Goal: Use online tool/utility: Use online tool/utility

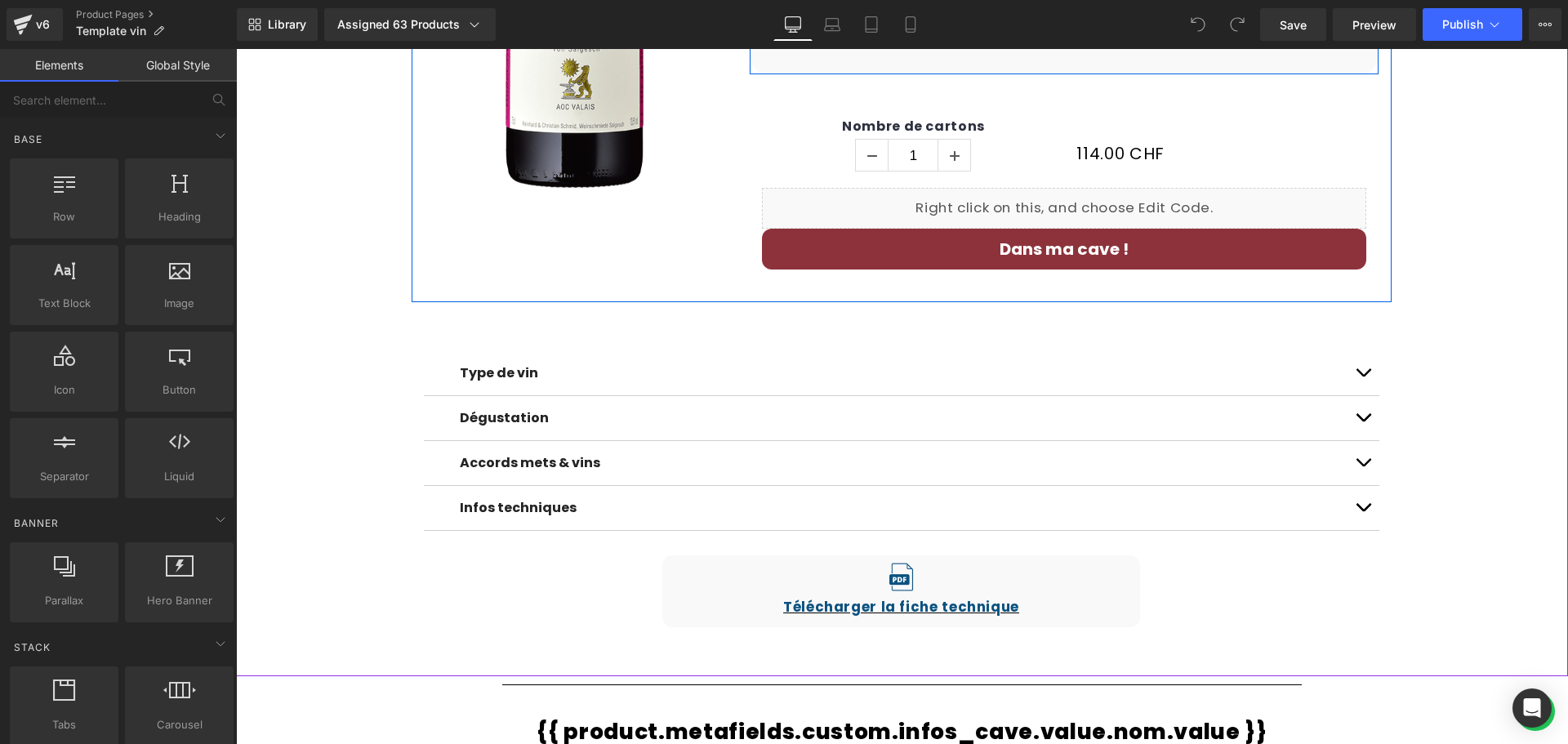
scroll to position [653, 0]
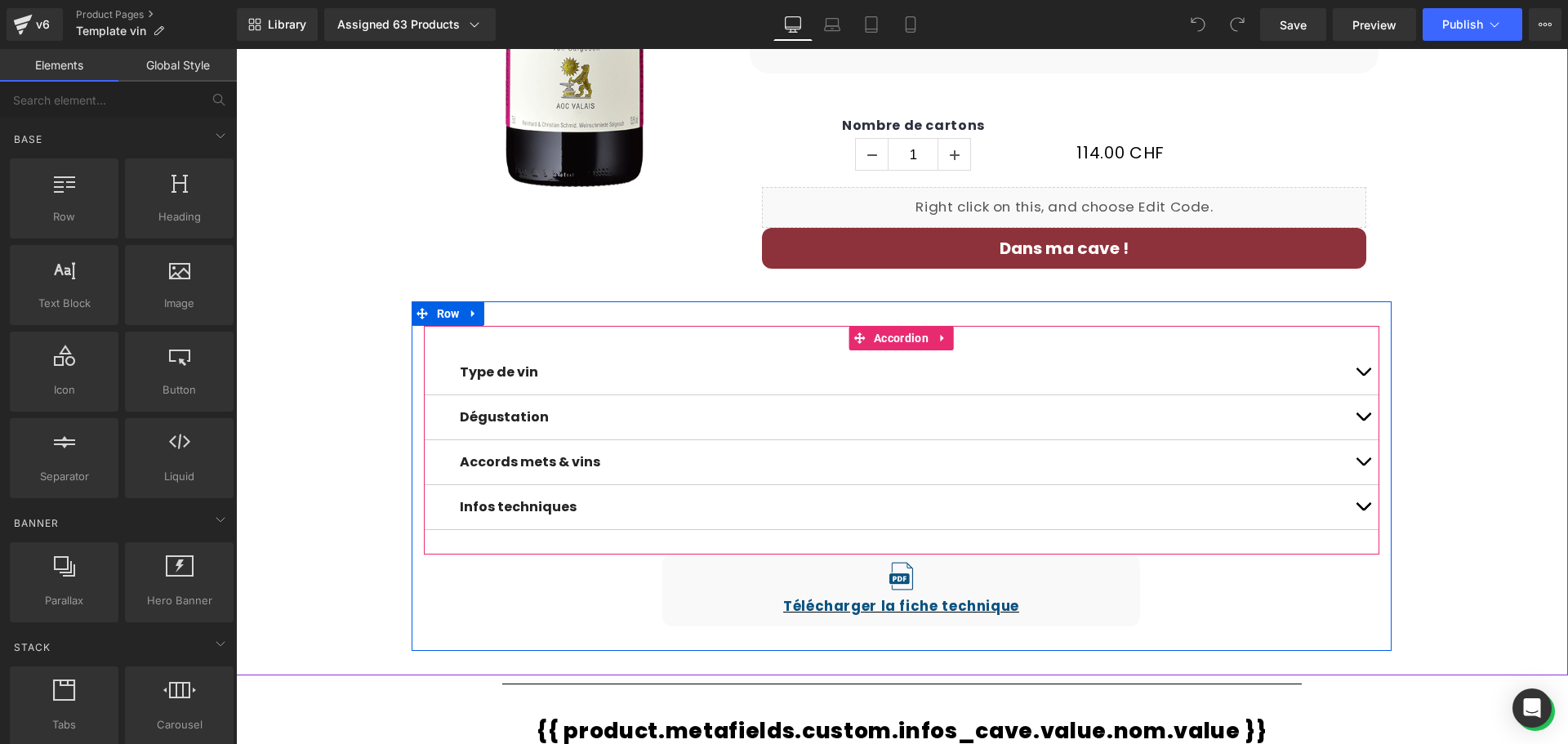
click at [1363, 376] on span "button" at bounding box center [1363, 376] width 0 height 0
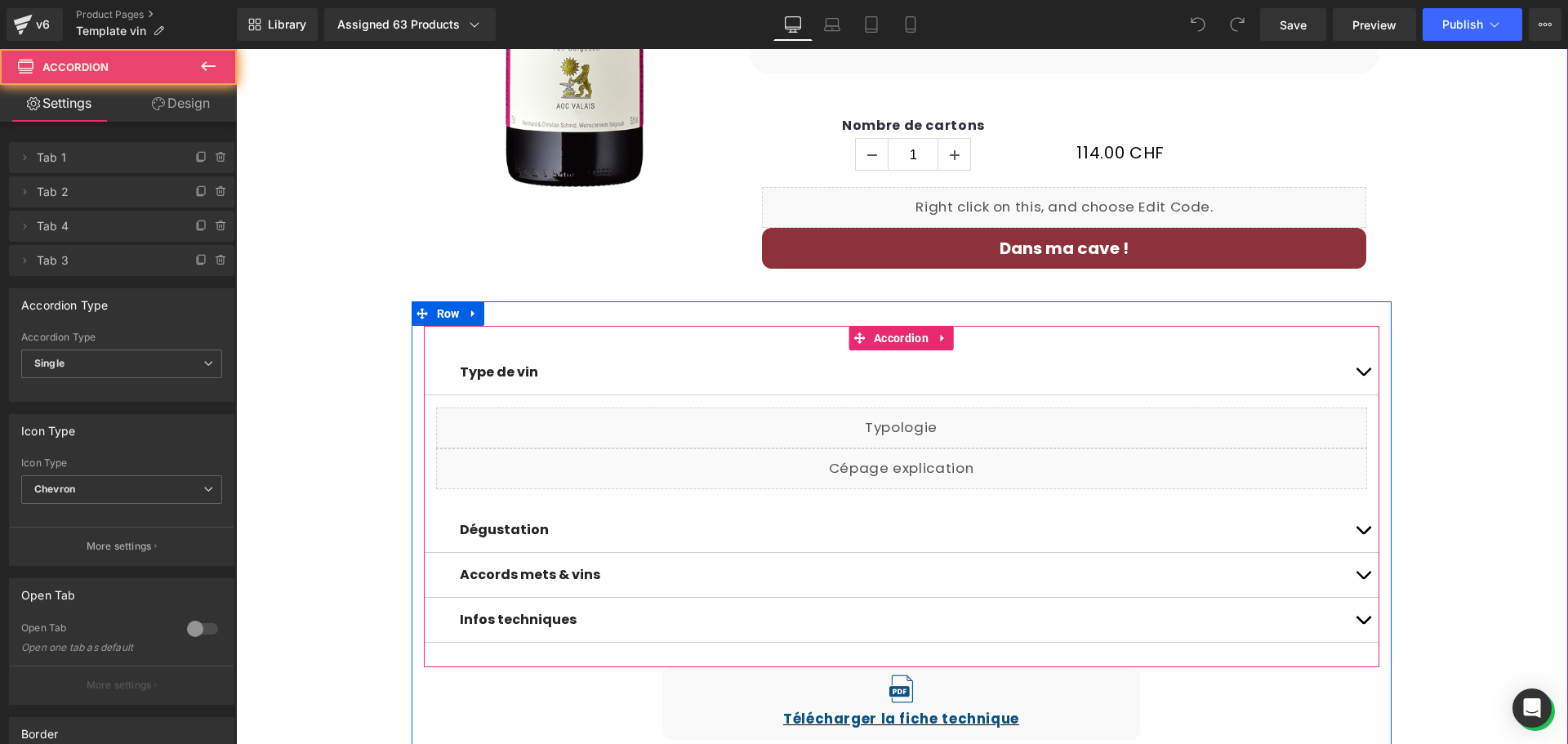
click at [1358, 372] on button "button" at bounding box center [1363, 372] width 32 height 44
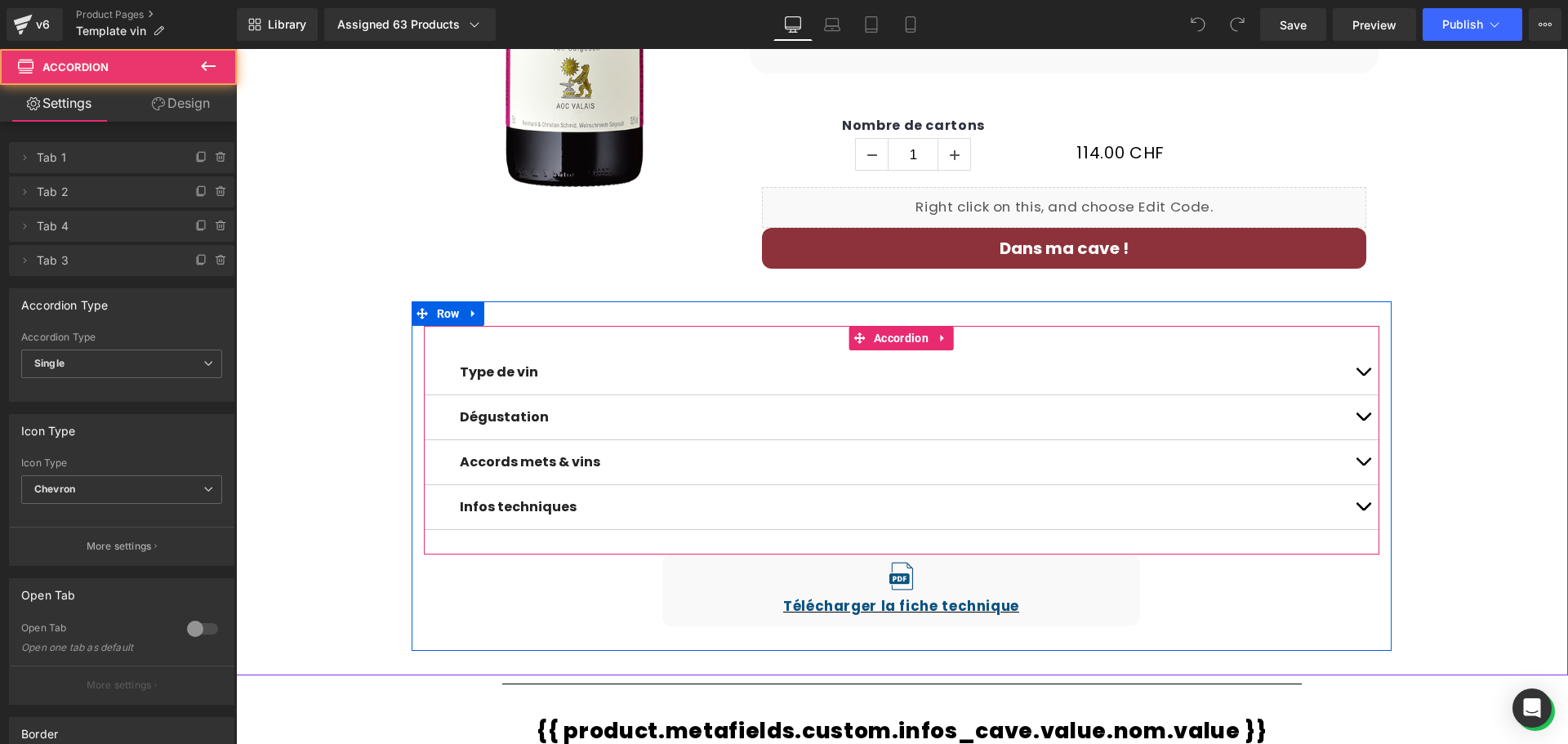
click at [1358, 505] on button "button" at bounding box center [1363, 507] width 32 height 44
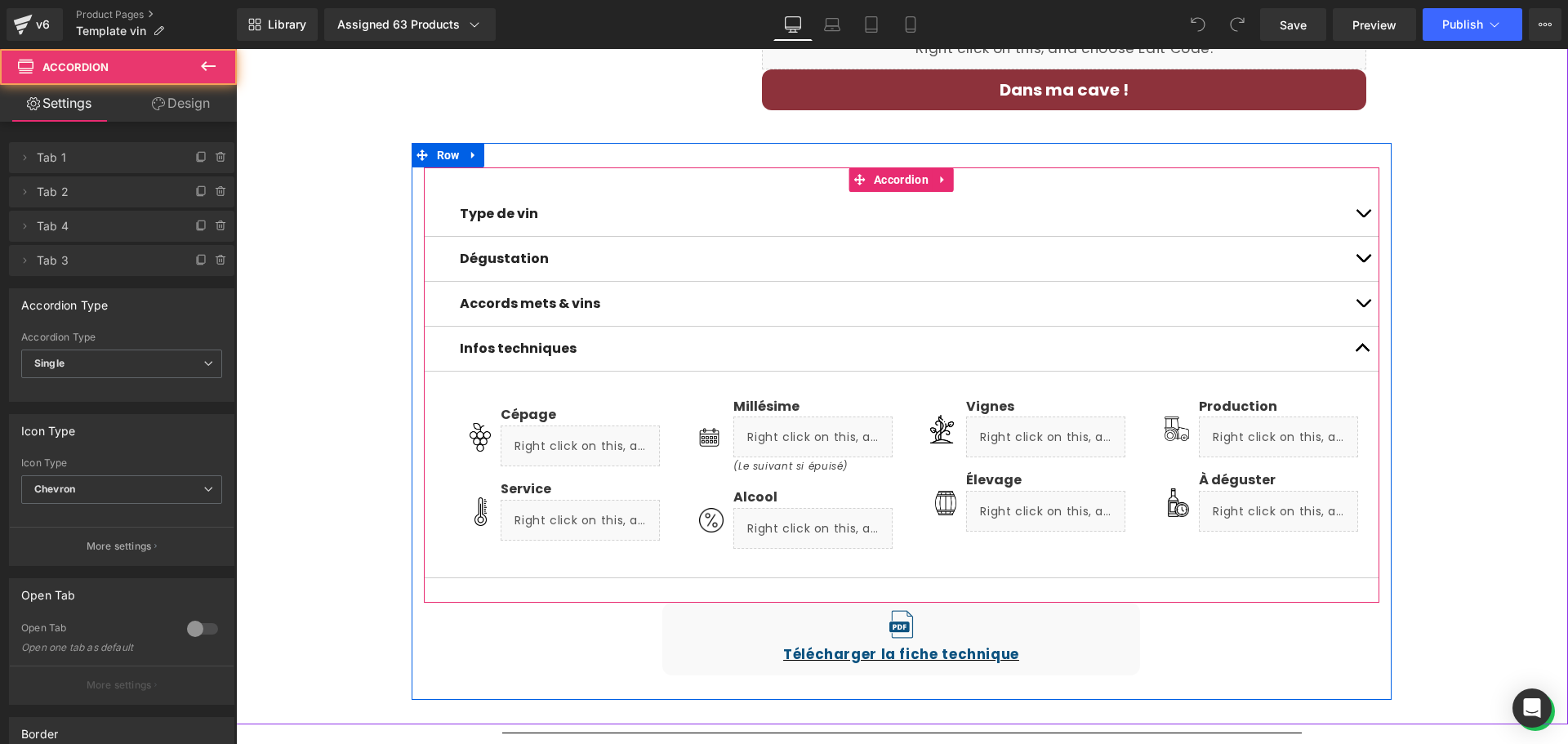
scroll to position [816, 0]
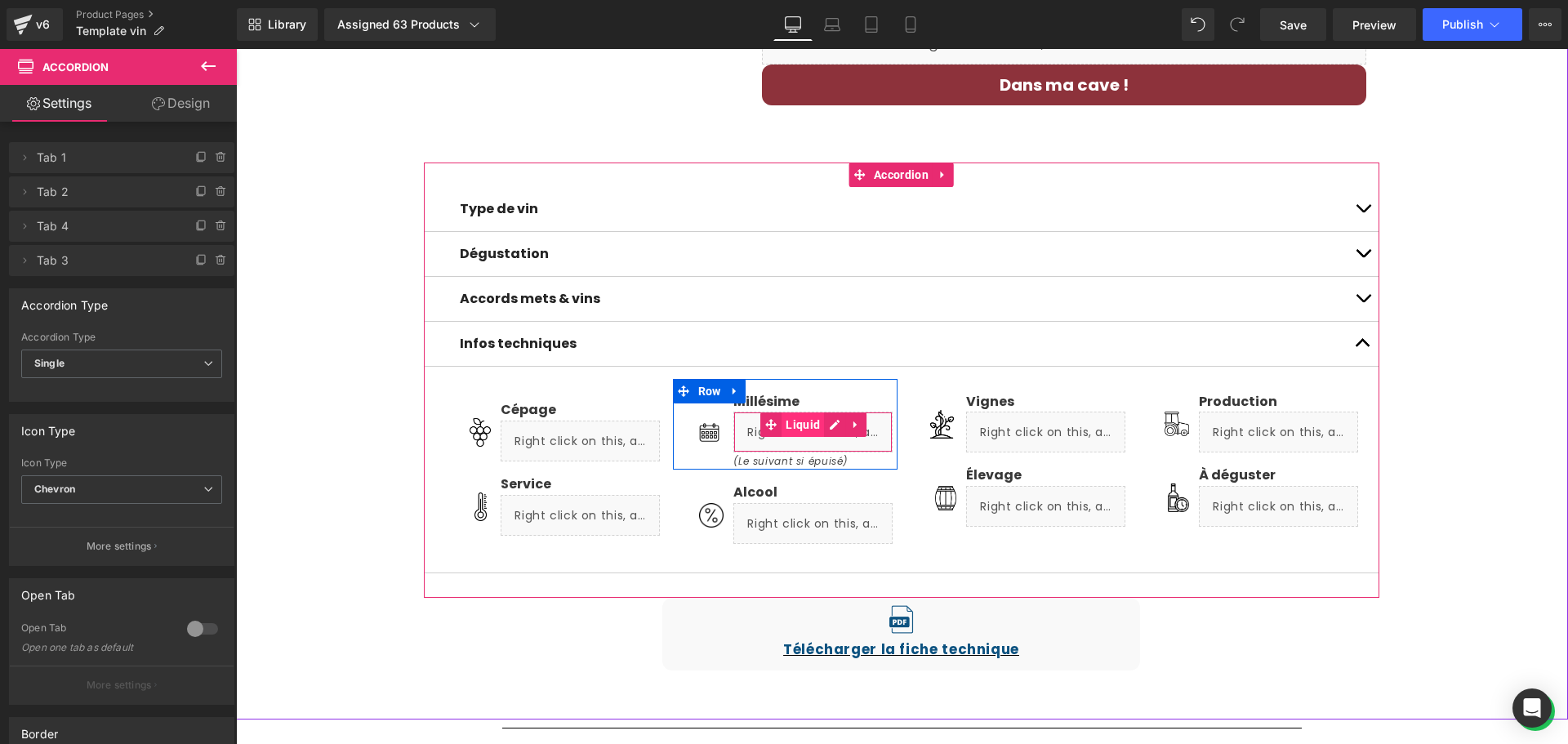
click at [797, 426] on span "Liquid" at bounding box center [802, 424] width 42 height 24
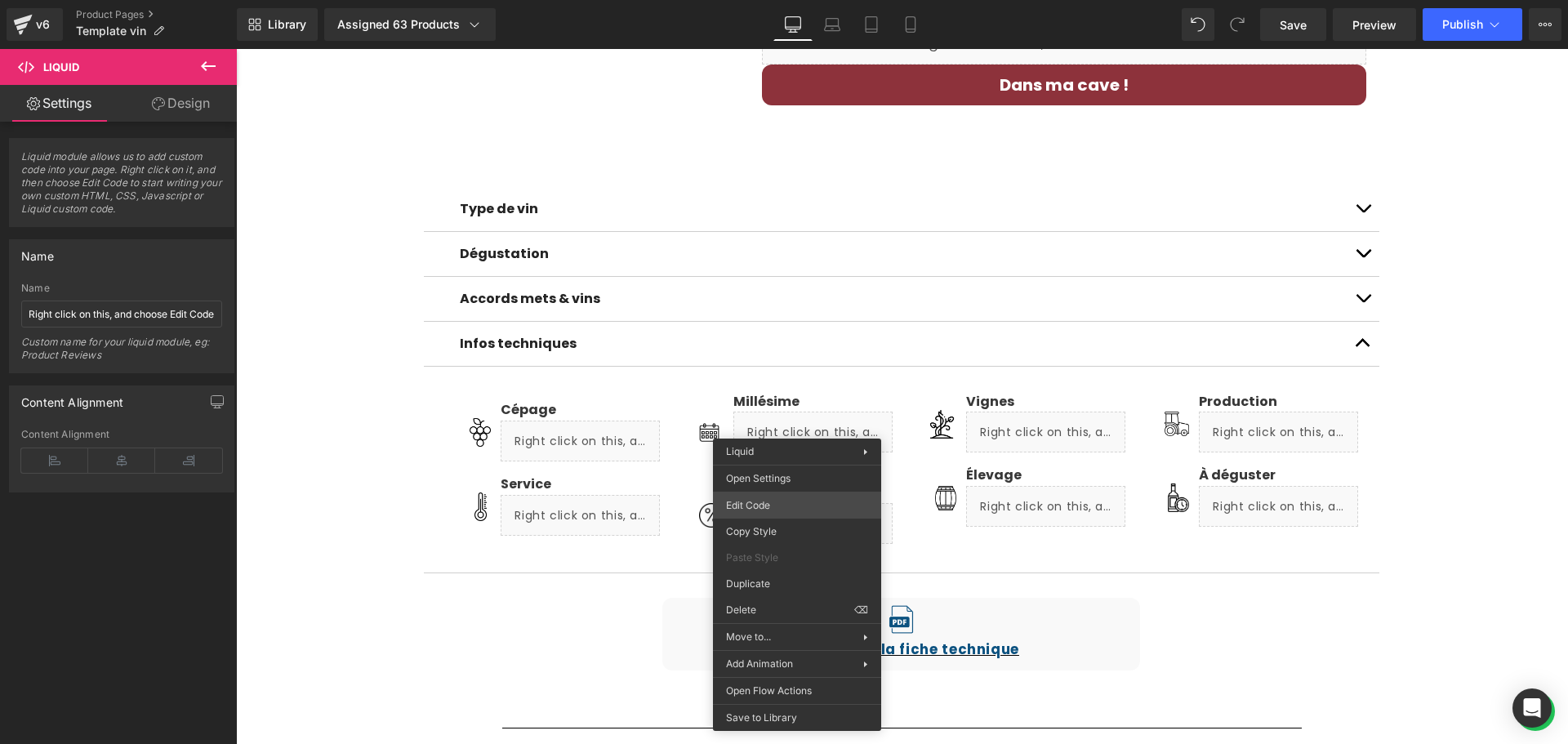
click at [799, 0] on div "Liquid You are previewing how the will restyle your page. You can not edit Elem…" at bounding box center [784, 0] width 1568 height 0
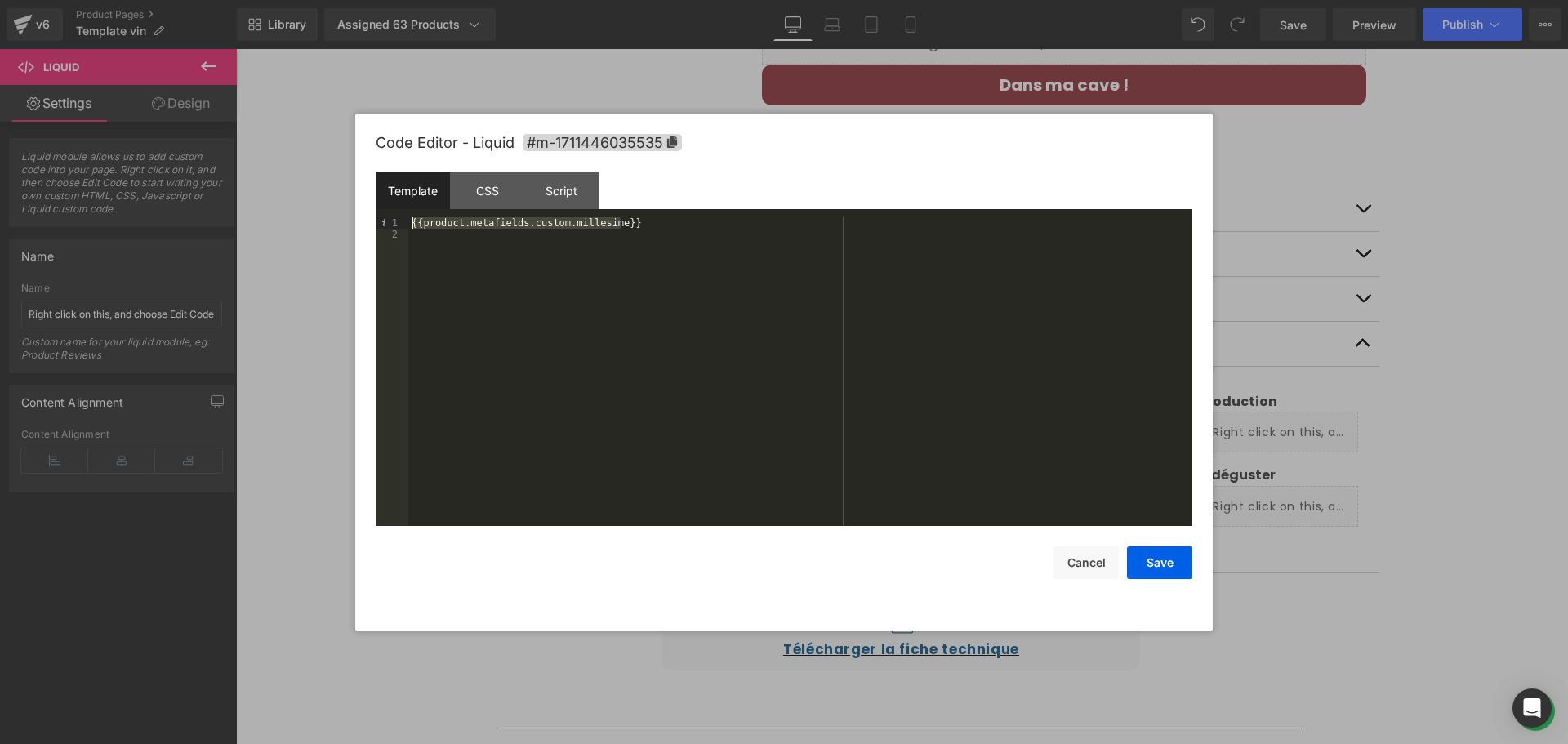
drag, startPoint x: 640, startPoint y: 226, endPoint x: 409, endPoint y: 212, distance: 231.4
click at [409, 212] on div "Template CSS Script Data 1 2 {{product.metafields.custom.millesime}} XXXXXXXXXX…" at bounding box center [784, 348] width 816 height 353
click at [1403, 626] on div at bounding box center [784, 372] width 1568 height 744
click at [1063, 503] on div "Liquid" at bounding box center [1045, 506] width 159 height 41
drag, startPoint x: 681, startPoint y: 232, endPoint x: 401, endPoint y: 218, distance: 280.3
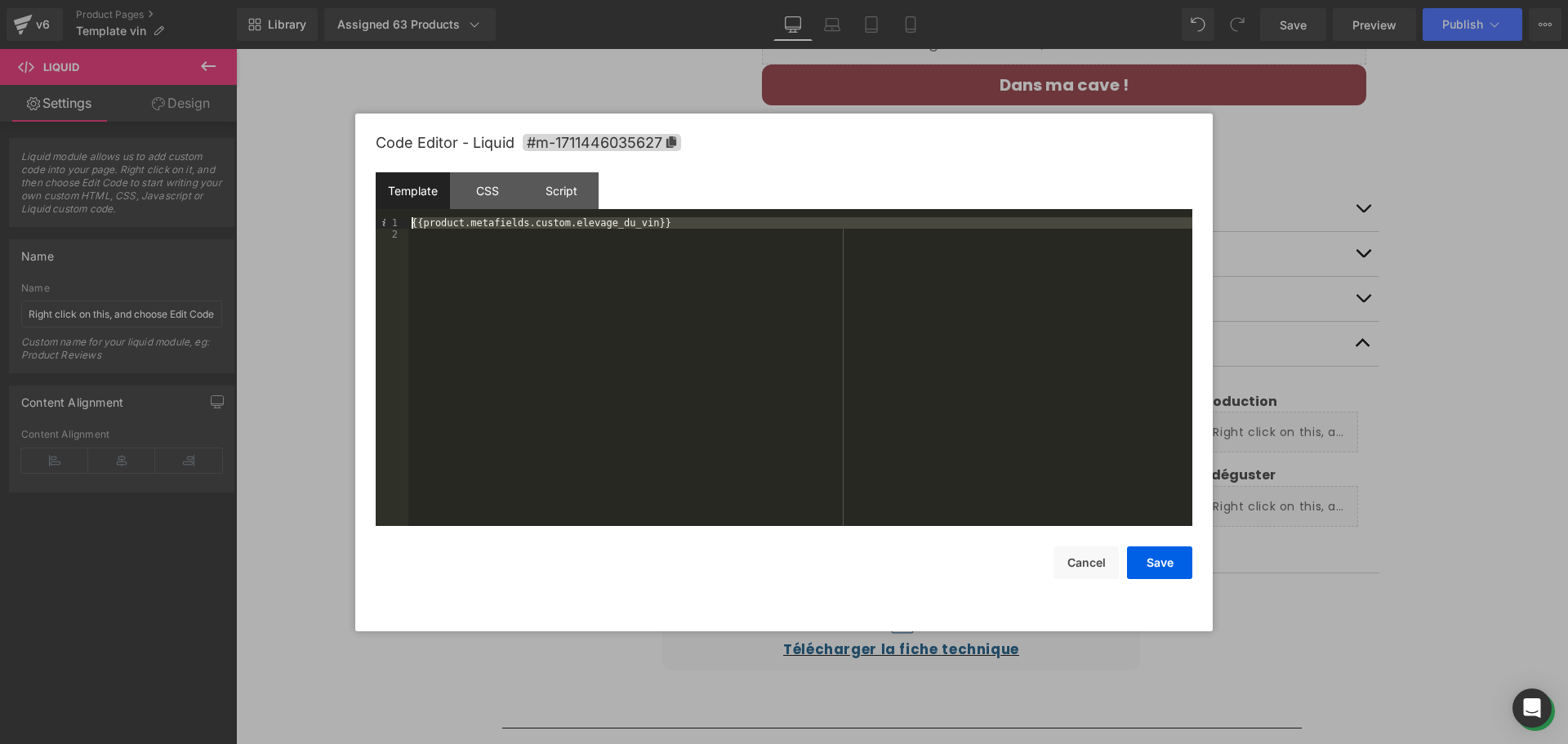
click at [401, 218] on pre "1 2 {{product.metafields.custom.elevage_du_vin}} XXXXXXXXXXXXXXXXXXXXXXXXXXXXXX…" at bounding box center [784, 371] width 816 height 308
click at [1078, 577] on button "Cancel" at bounding box center [1086, 562] width 66 height 32
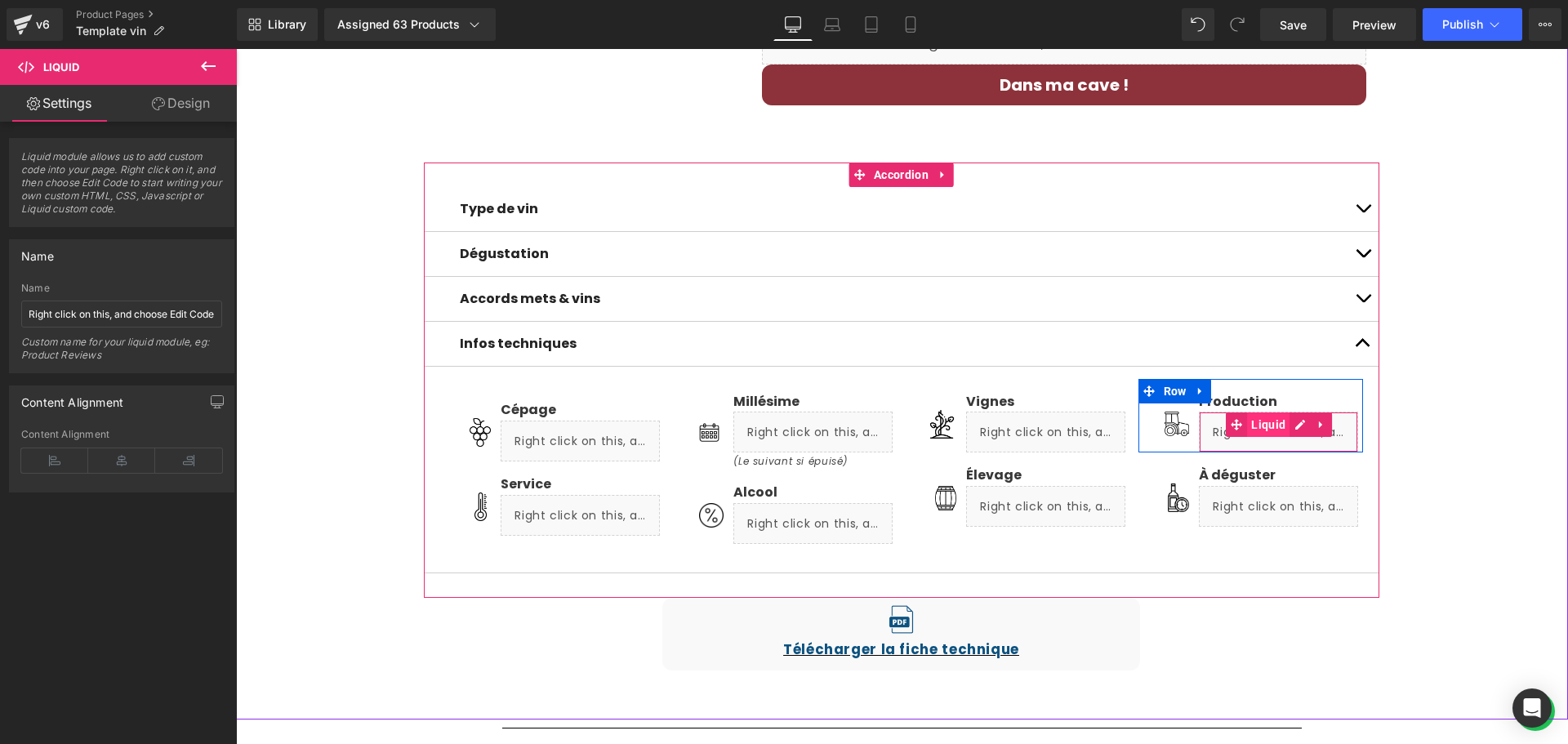
click at [1265, 427] on span "Liquid" at bounding box center [1268, 424] width 42 height 24
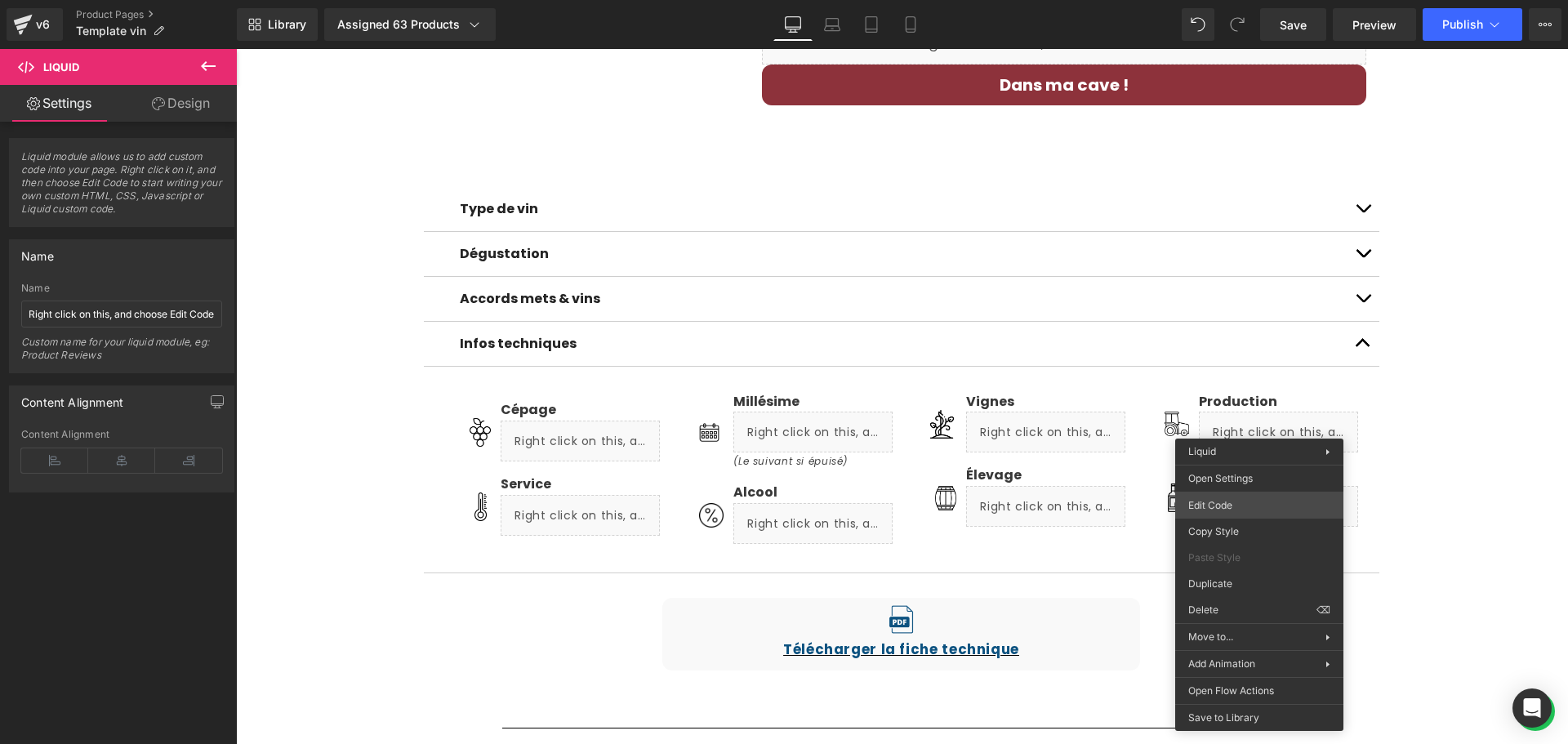
click at [1245, 501] on body "Liquid You are previewing how the will restyle your page. You can not edit Elem…" at bounding box center [784, 372] width 1568 height 744
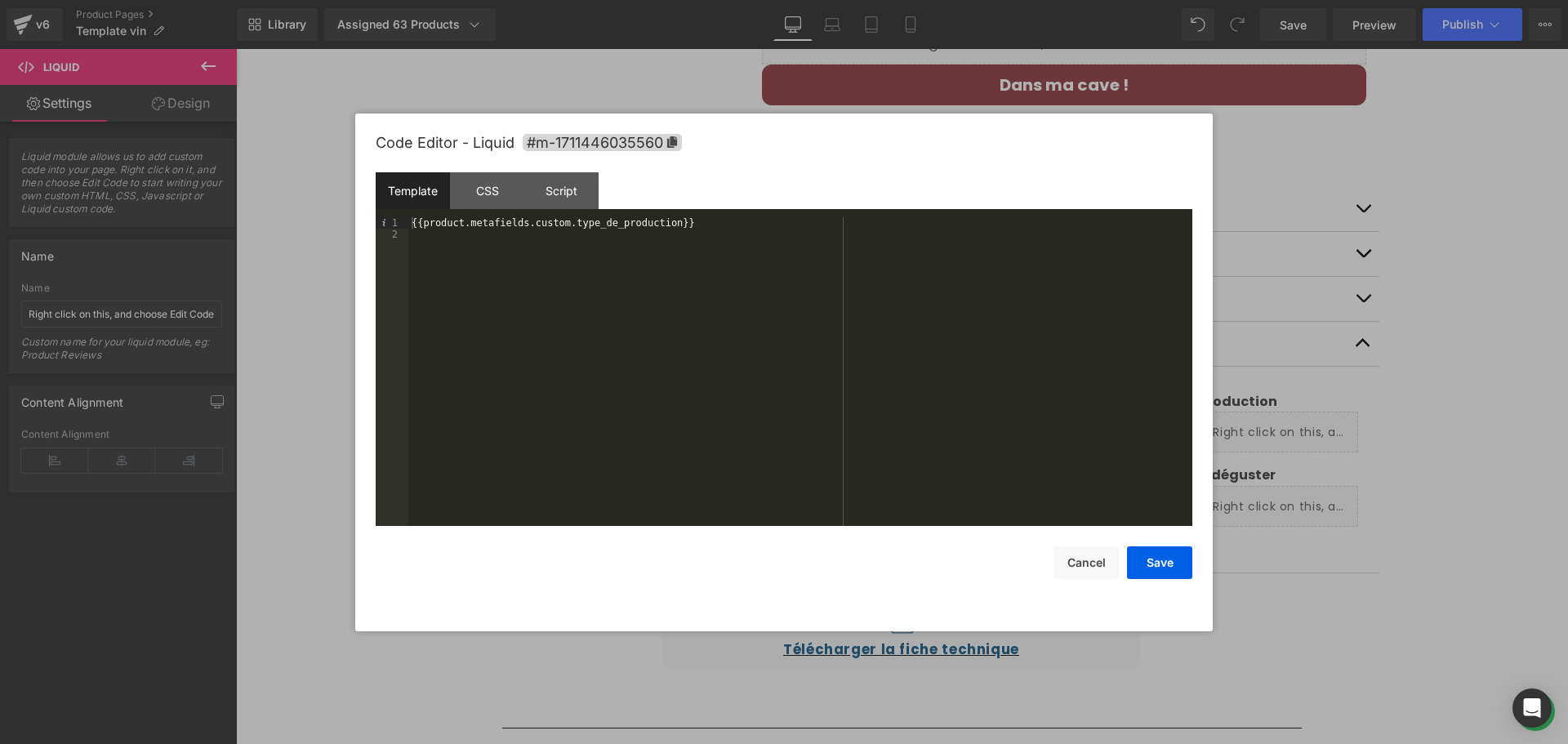
click at [678, 224] on div "{{product.metafields.custom.type_de_production}}" at bounding box center [800, 382] width 784 height 332
click at [690, 224] on div "{{product.metafields.custom.type_de_production}}" at bounding box center [800, 371] width 784 height 308
drag, startPoint x: 678, startPoint y: 222, endPoint x: 408, endPoint y: 224, distance: 270.0
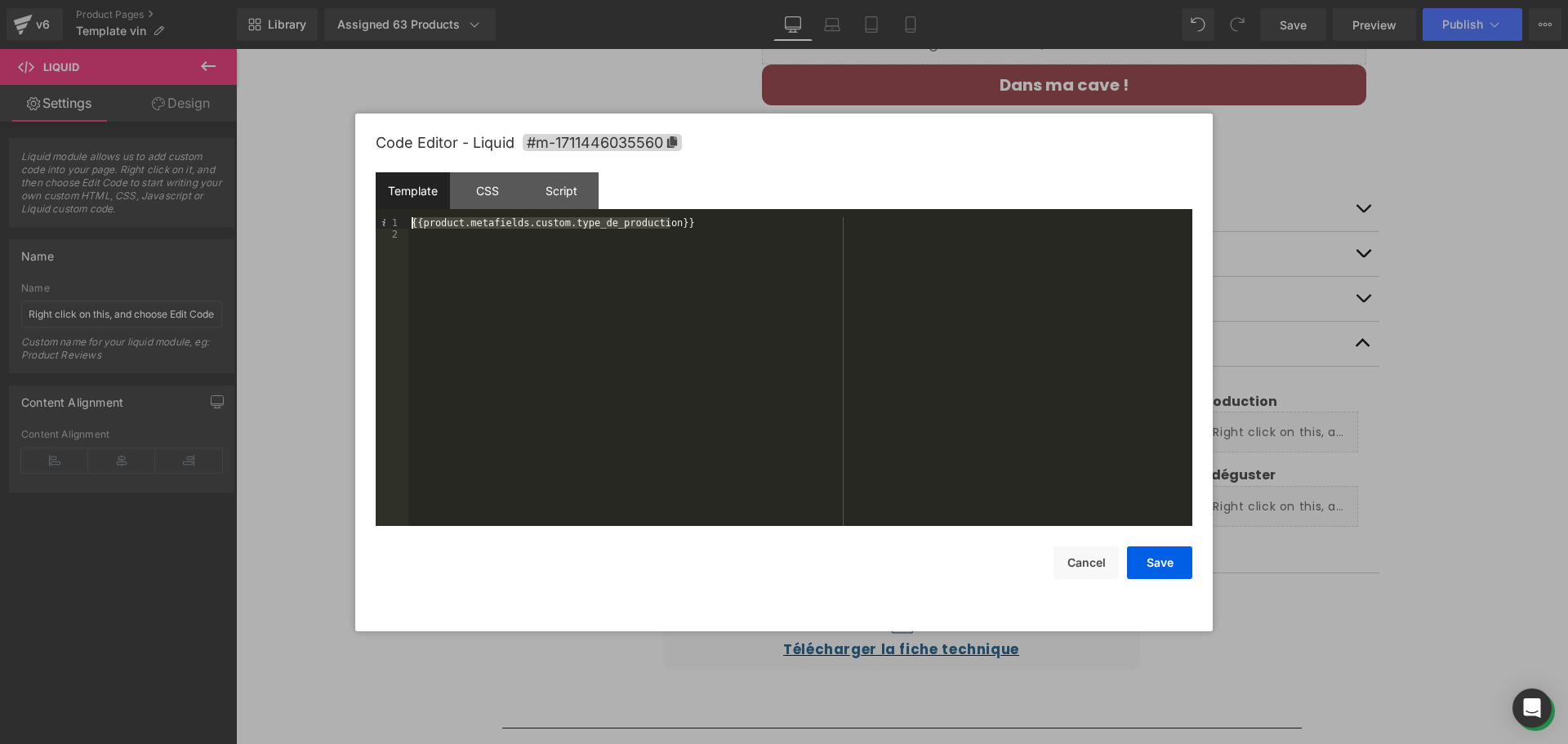
click at [408, 224] on div "{{product.metafields.custom.type_de_production}}" at bounding box center [800, 382] width 784 height 332
drag, startPoint x: 717, startPoint y: 233, endPoint x: 688, endPoint y: 233, distance: 29.0
click at [717, 233] on div "{{product.metafields.custom.type_de_production}}" at bounding box center [800, 382] width 784 height 332
drag, startPoint x: 689, startPoint y: 225, endPoint x: 397, endPoint y: 214, distance: 292.2
click at [397, 214] on div "Template CSS Script Data 1 2 {{product.metafields.custom.type_de_production}} X…" at bounding box center [784, 348] width 816 height 353
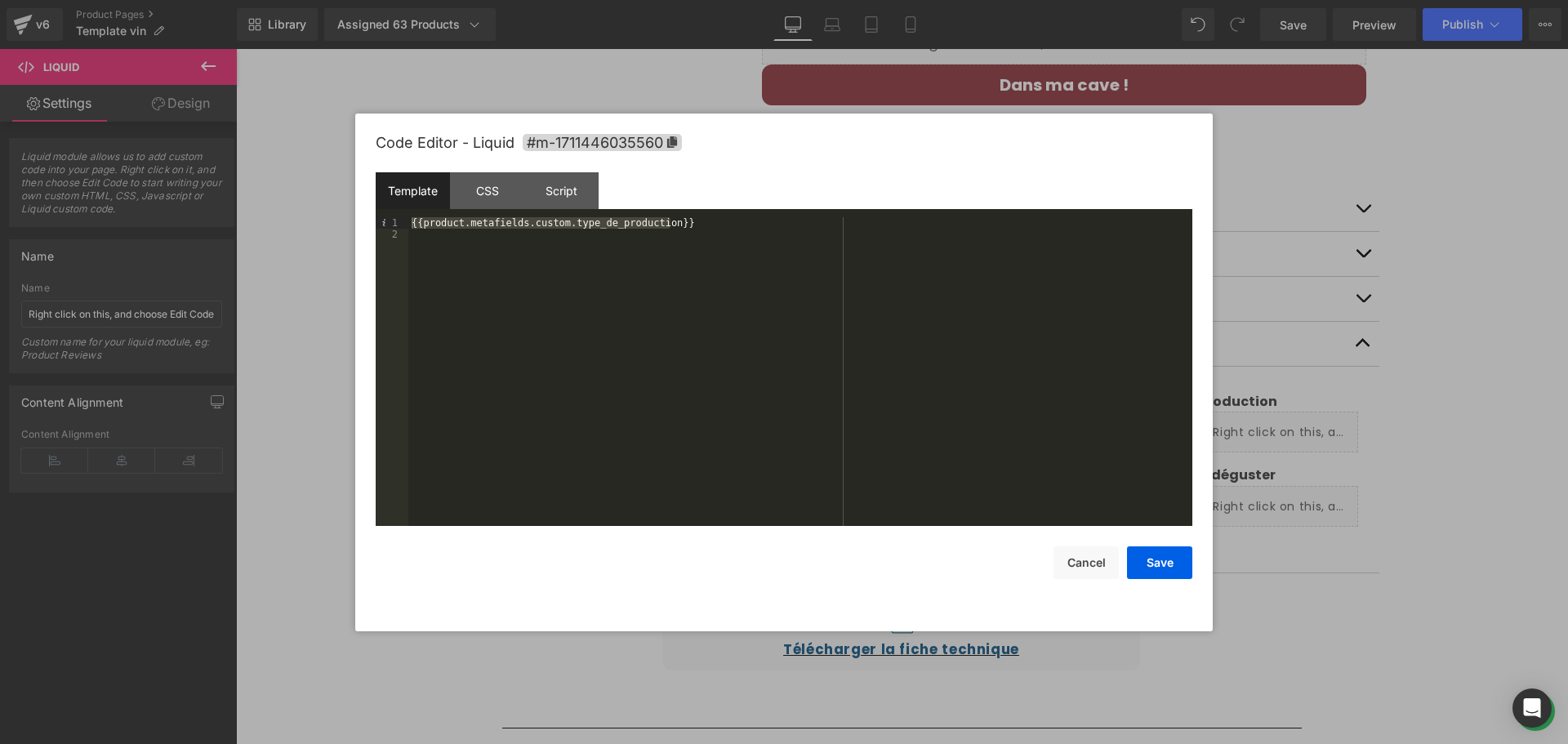
click at [558, 70] on div at bounding box center [784, 372] width 1568 height 744
